Goal: Information Seeking & Learning: Find specific page/section

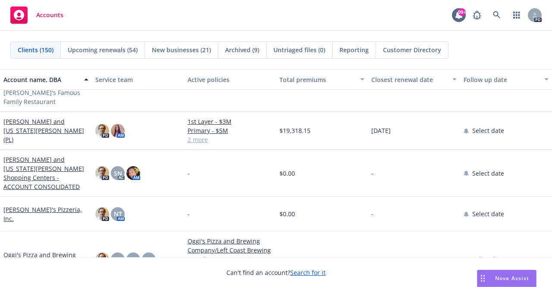
scroll to position [3448, 0]
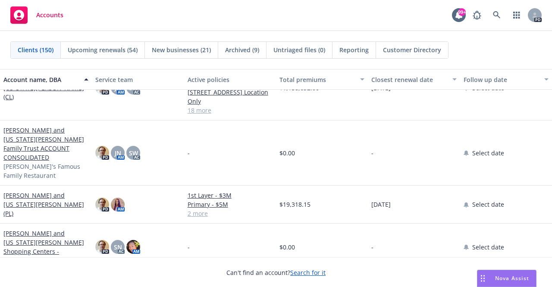
click at [32, 191] on link "[PERSON_NAME] and [US_STATE][PERSON_NAME] (PL)" at bounding box center [45, 204] width 85 height 27
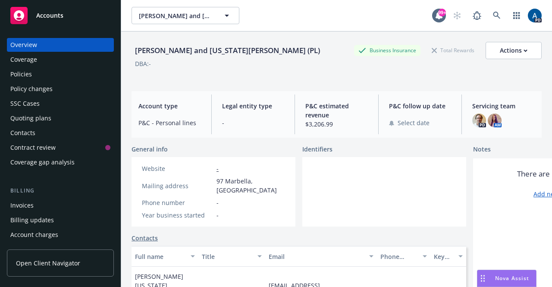
click at [43, 75] on div "Policies" at bounding box center [60, 74] width 100 height 14
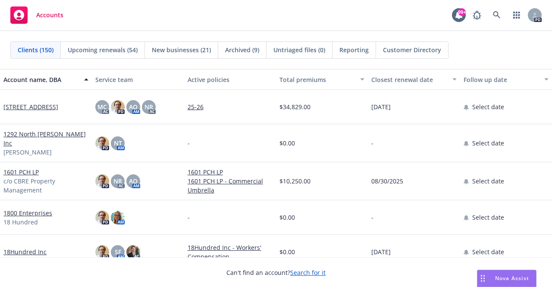
click at [86, 79] on div "button" at bounding box center [87, 79] width 4 height 20
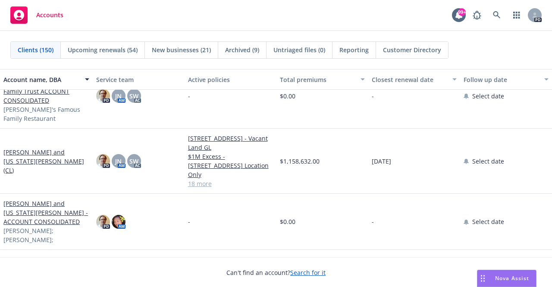
scroll to position [1724, 0]
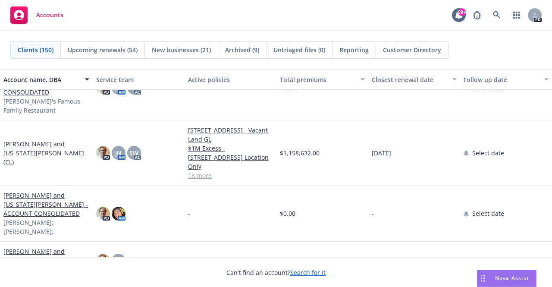
click at [34, 139] on link "[PERSON_NAME] and [US_STATE][PERSON_NAME] (CL)" at bounding box center [46, 152] width 86 height 27
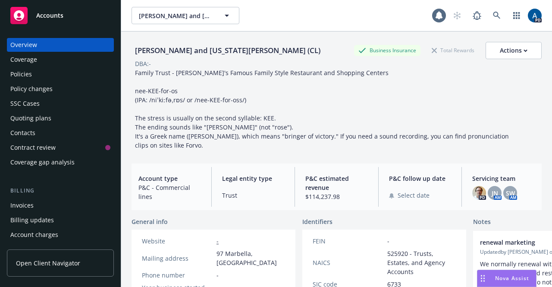
click at [32, 73] on div "Policies" at bounding box center [60, 74] width 100 height 14
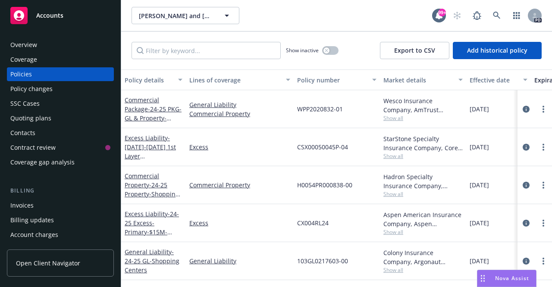
click at [59, 16] on span "Accounts" at bounding box center [49, 15] width 27 height 7
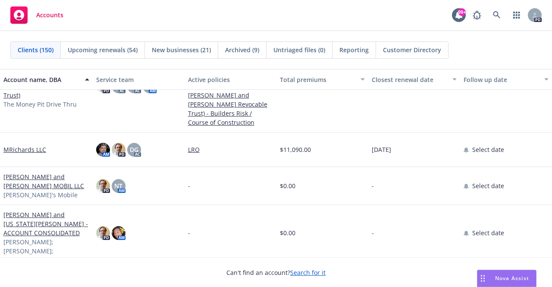
scroll to position [3362, 0]
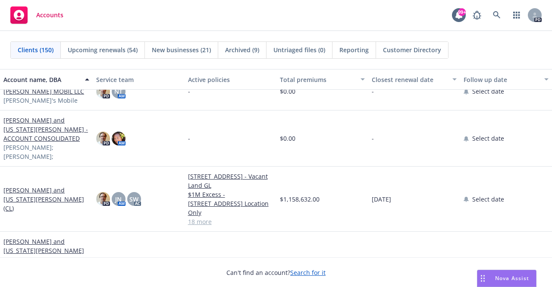
click at [34, 131] on link "[PERSON_NAME] and [US_STATE][PERSON_NAME] - ACCOUNT CONSOLIDATED" at bounding box center [46, 129] width 86 height 27
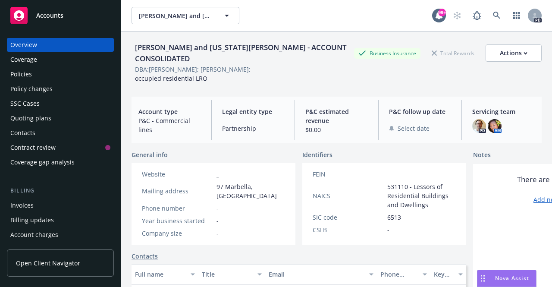
click at [25, 75] on div "Policies" at bounding box center [21, 74] width 22 height 14
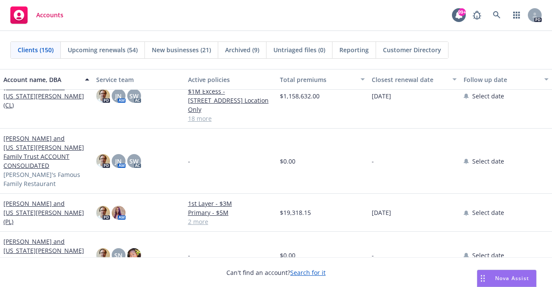
scroll to position [3448, 0]
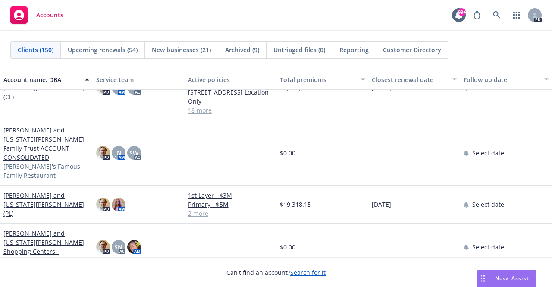
click at [30, 191] on link "[PERSON_NAME] and [US_STATE][PERSON_NAME] (PL)" at bounding box center [46, 204] width 86 height 27
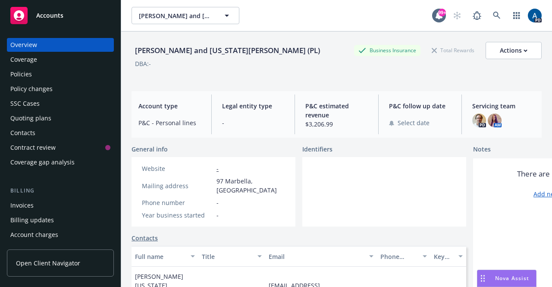
click at [25, 73] on div "Policies" at bounding box center [21, 74] width 22 height 14
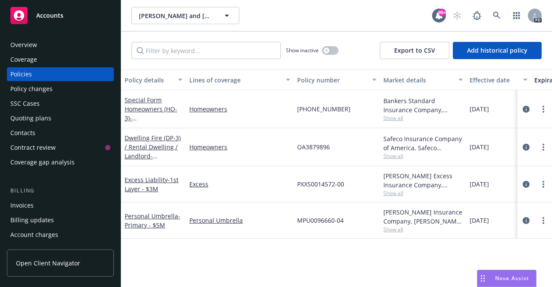
click at [56, 14] on span "Accounts" at bounding box center [49, 15] width 27 height 7
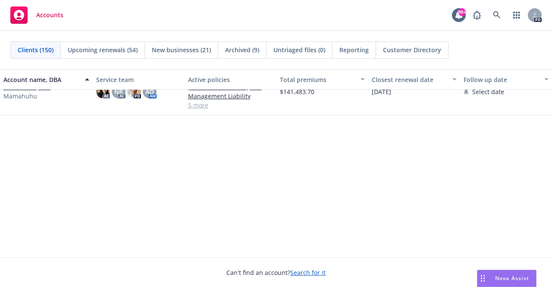
scroll to position [2888, 0]
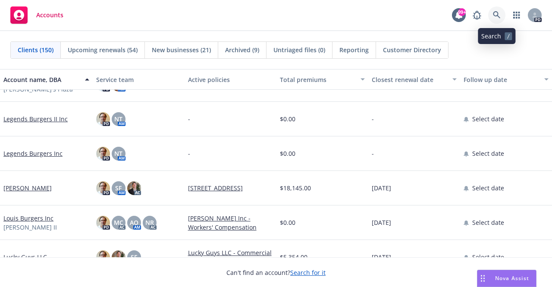
click at [494, 9] on link at bounding box center [496, 14] width 17 height 17
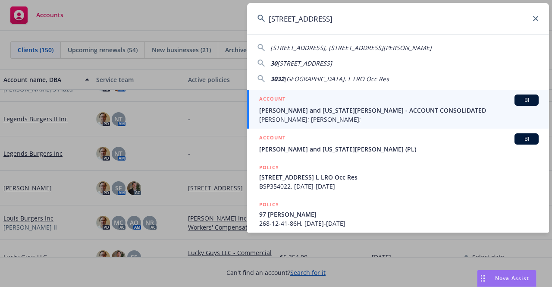
click at [308, 77] on span "[GEOGRAPHIC_DATA]. L LRO Occ Res" at bounding box center [336, 79] width 105 height 8
type input "[STREET_ADDRESS] L LRO Occ Res"
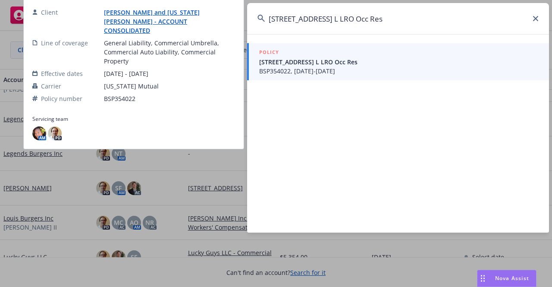
click at [153, 22] on link "[PERSON_NAME] and [US_STATE][PERSON_NAME] - ACCOUNT CONSOLIDATED" at bounding box center [152, 21] width 96 height 26
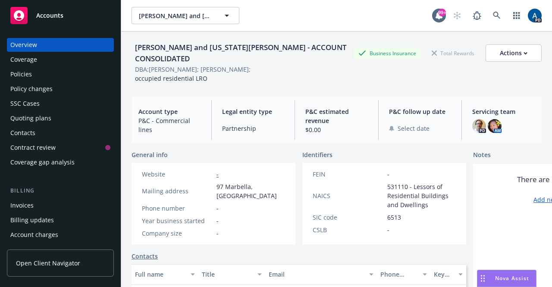
click at [16, 75] on div "Policies" at bounding box center [21, 74] width 22 height 14
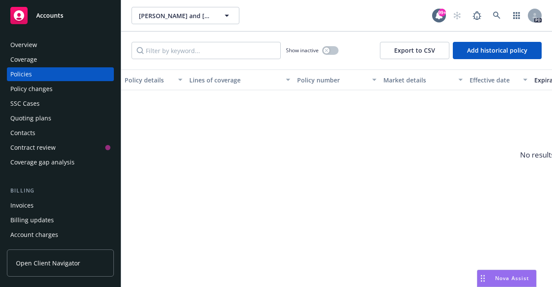
click at [28, 74] on div "Policies" at bounding box center [21, 74] width 22 height 14
click at [22, 44] on div "Overview" at bounding box center [23, 45] width 27 height 14
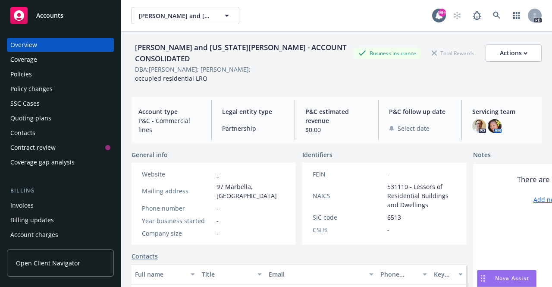
click at [39, 76] on div "Policies" at bounding box center [60, 74] width 100 height 14
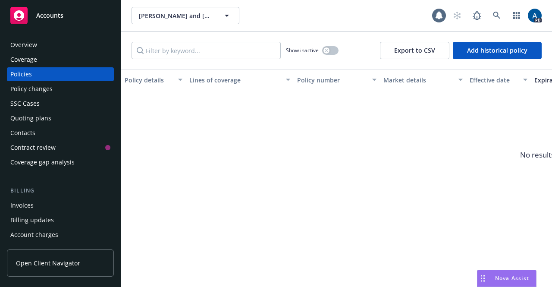
click at [34, 87] on div "Policy changes" at bounding box center [31, 89] width 42 height 14
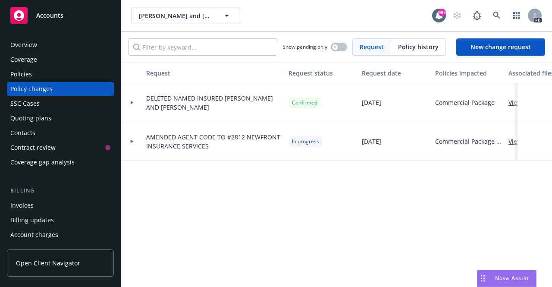
click at [48, 17] on span "Accounts" at bounding box center [49, 15] width 27 height 7
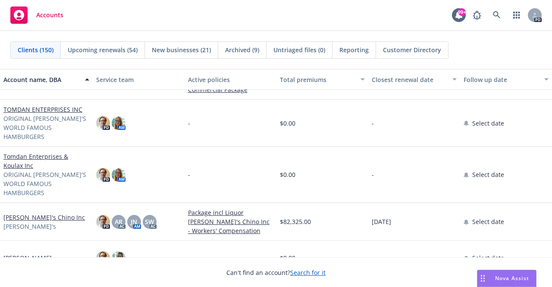
scroll to position [4698, 0]
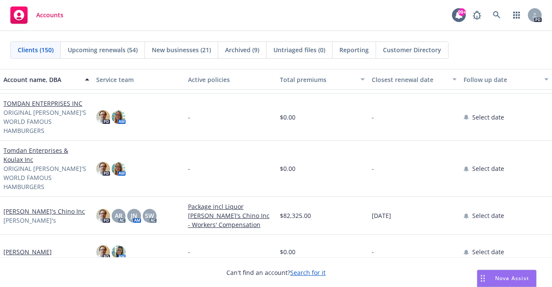
click at [44, 206] on link "[PERSON_NAME]'s Chino Inc" at bounding box center [43, 210] width 81 height 9
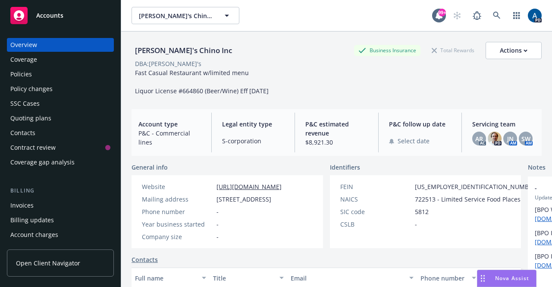
click at [24, 74] on div "Policies" at bounding box center [21, 74] width 22 height 14
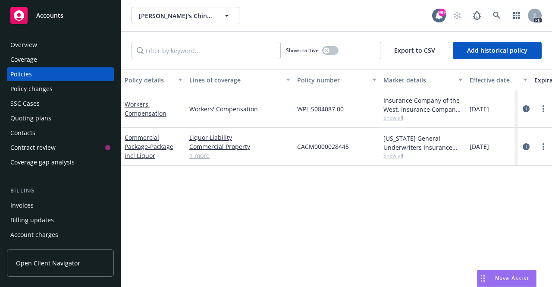
click at [46, 13] on span "Accounts" at bounding box center [49, 15] width 27 height 7
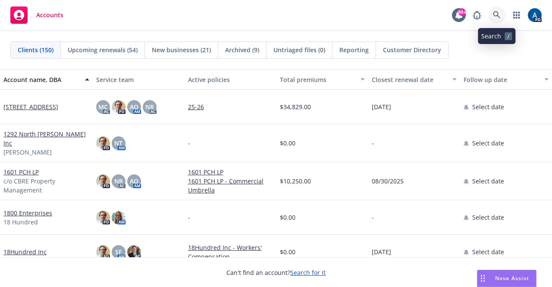
click at [498, 12] on icon at bounding box center [497, 15] width 8 height 8
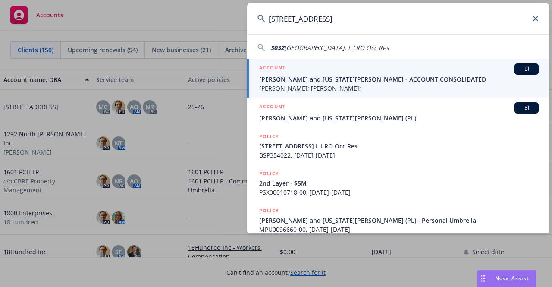
click at [323, 47] on span "[GEOGRAPHIC_DATA]. L LRO Occ Res" at bounding box center [336, 48] width 105 height 8
type input "[STREET_ADDRESS] L LRO Occ Res"
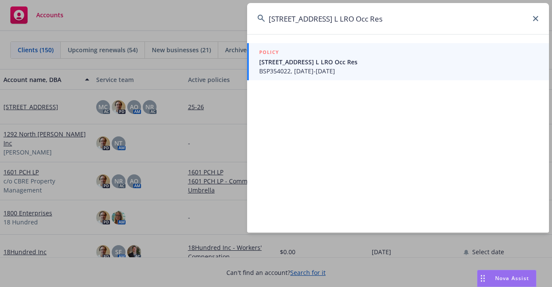
click at [537, 17] on icon at bounding box center [535, 18] width 5 height 5
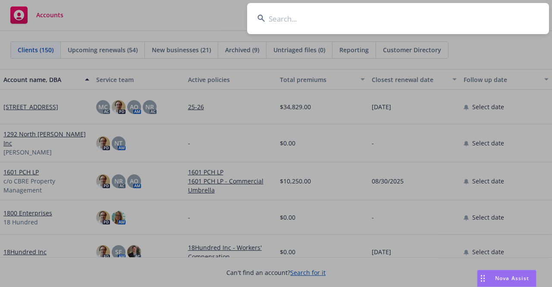
click at [448, 22] on input at bounding box center [398, 18] width 302 height 31
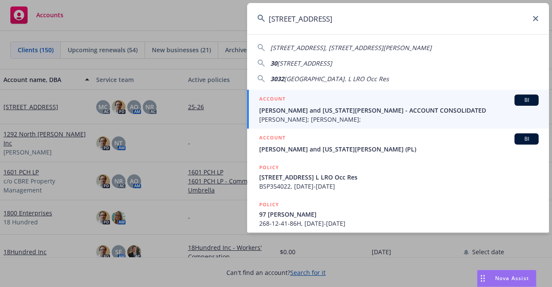
type input "[STREET_ADDRESS]"
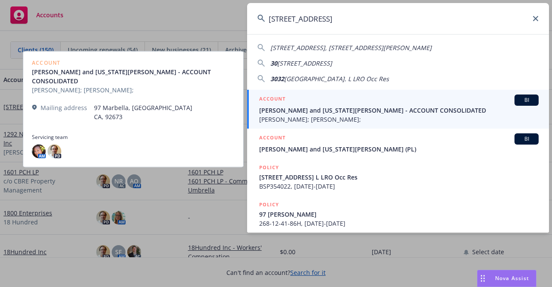
click at [319, 109] on span "[PERSON_NAME] and [US_STATE][PERSON_NAME] - ACCOUNT CONSOLIDATED" at bounding box center [398, 110] width 279 height 9
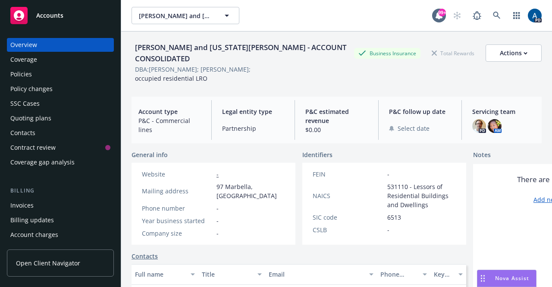
click at [35, 77] on div "Policies" at bounding box center [60, 74] width 100 height 14
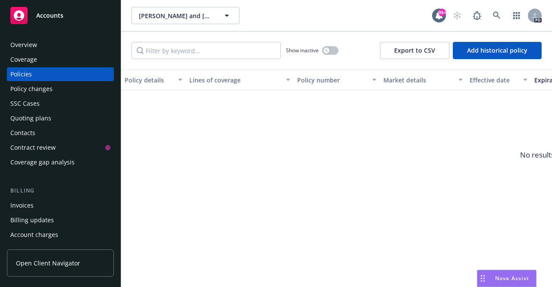
click at [35, 88] on div "Policy changes" at bounding box center [31, 89] width 42 height 14
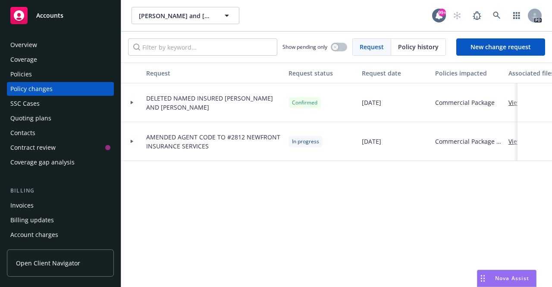
click at [54, 13] on span "Accounts" at bounding box center [49, 15] width 27 height 7
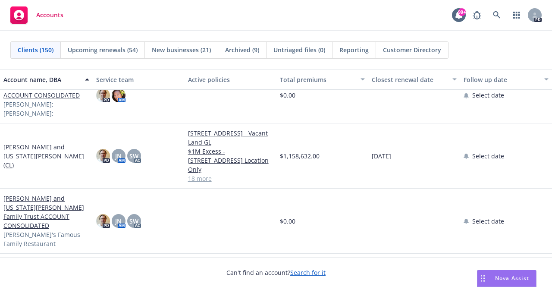
scroll to position [3362, 0]
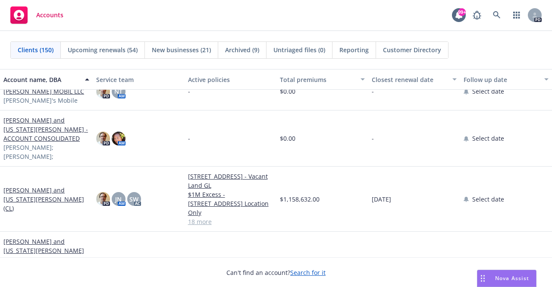
click at [35, 201] on link "[PERSON_NAME] and [US_STATE][PERSON_NAME] (CL)" at bounding box center [46, 198] width 86 height 27
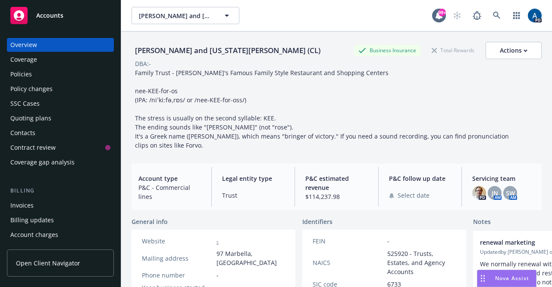
click at [27, 70] on div "Policies" at bounding box center [21, 74] width 22 height 14
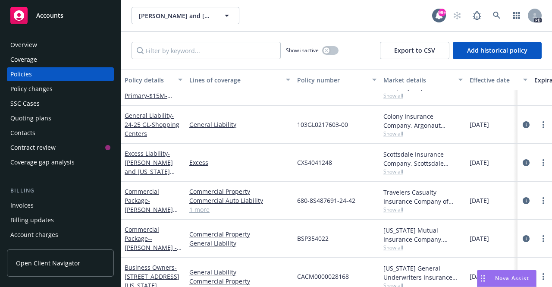
scroll to position [172, 0]
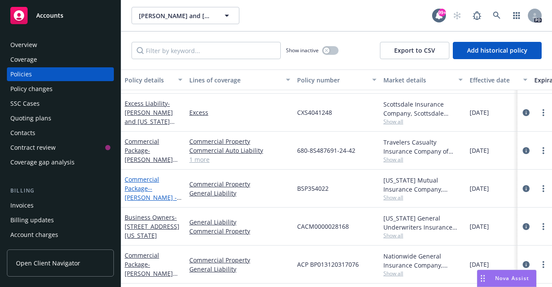
click at [149, 184] on span "- - [PERSON_NAME] - Rental Dwelling" at bounding box center [153, 197] width 57 height 26
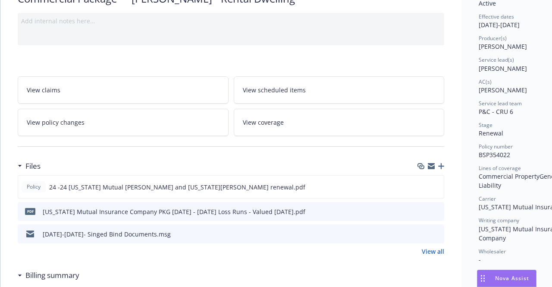
scroll to position [86, 0]
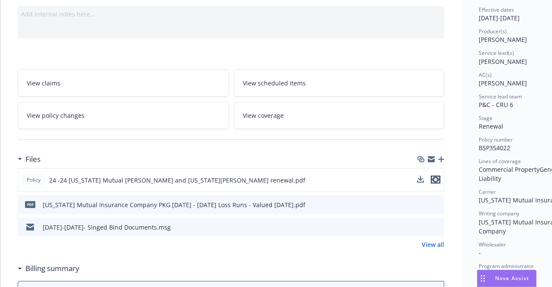
click at [437, 177] on icon "preview file" at bounding box center [435, 179] width 8 height 6
